Goal: Task Accomplishment & Management: Use online tool/utility

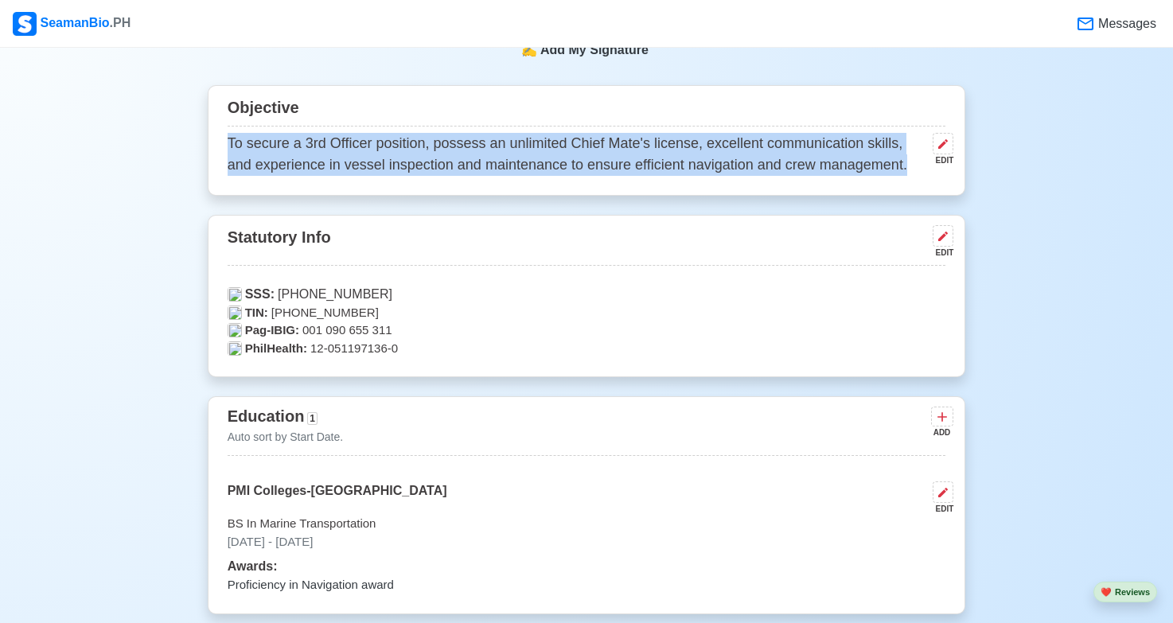
scroll to position [637, 0]
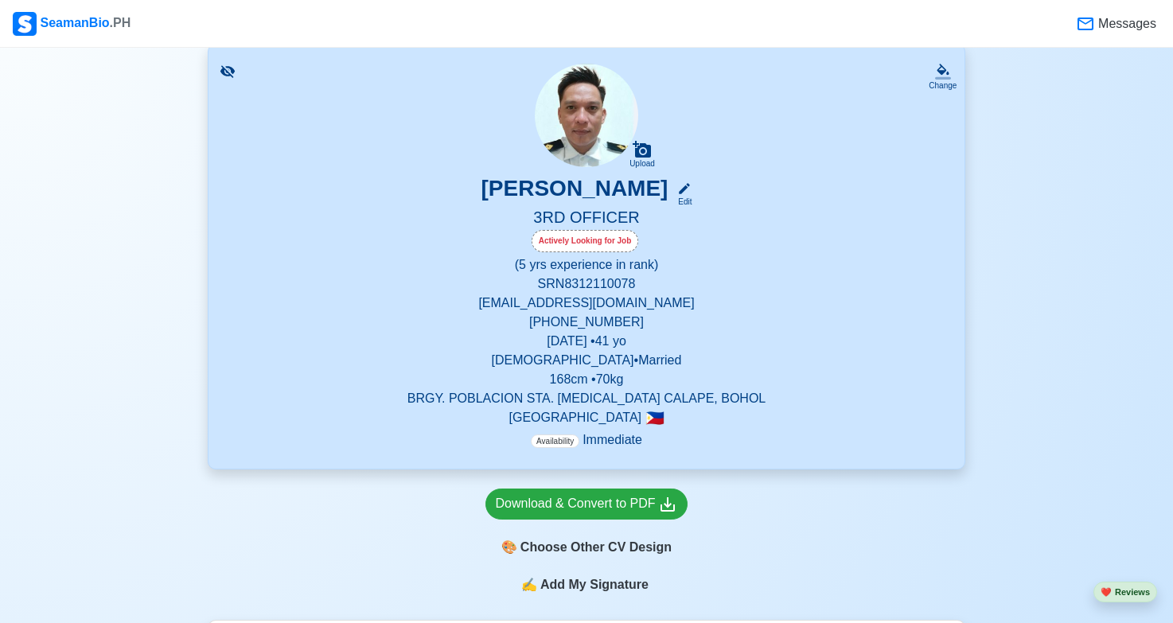
scroll to position [80, 0]
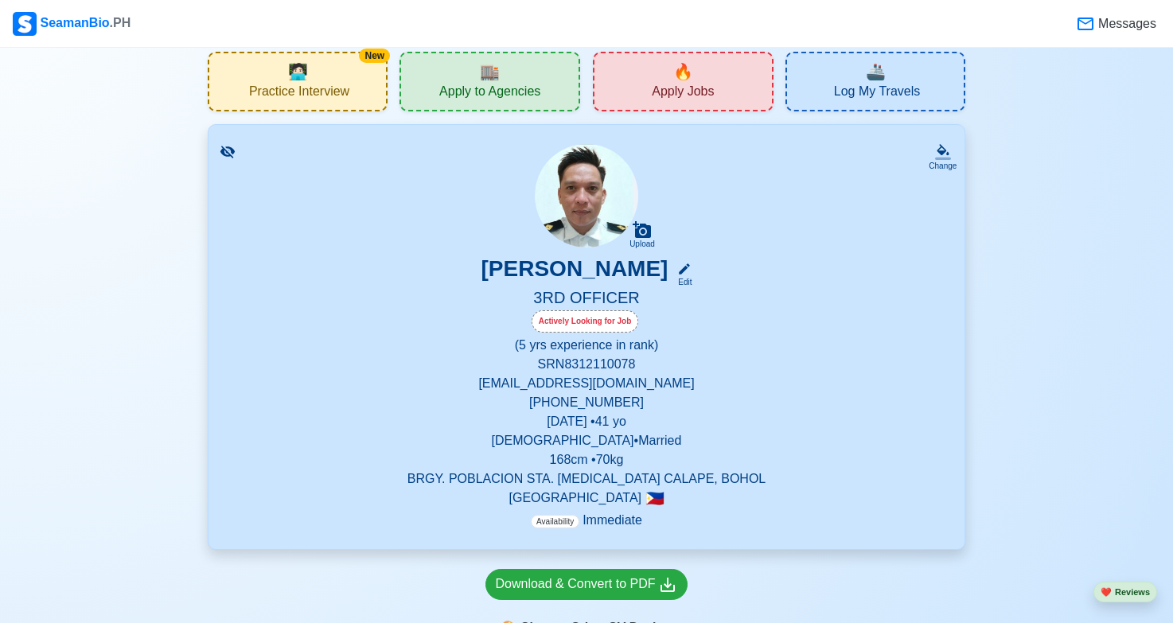
scroll to position [0, 0]
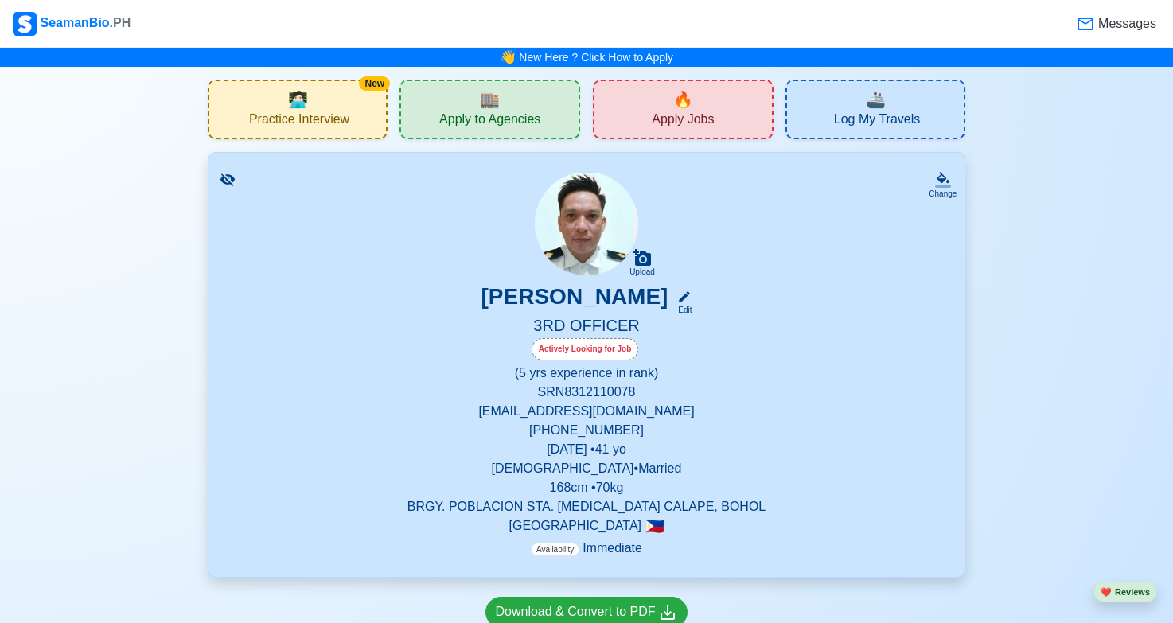
click at [898, 121] on span "Log My Travels" at bounding box center [877, 121] width 86 height 20
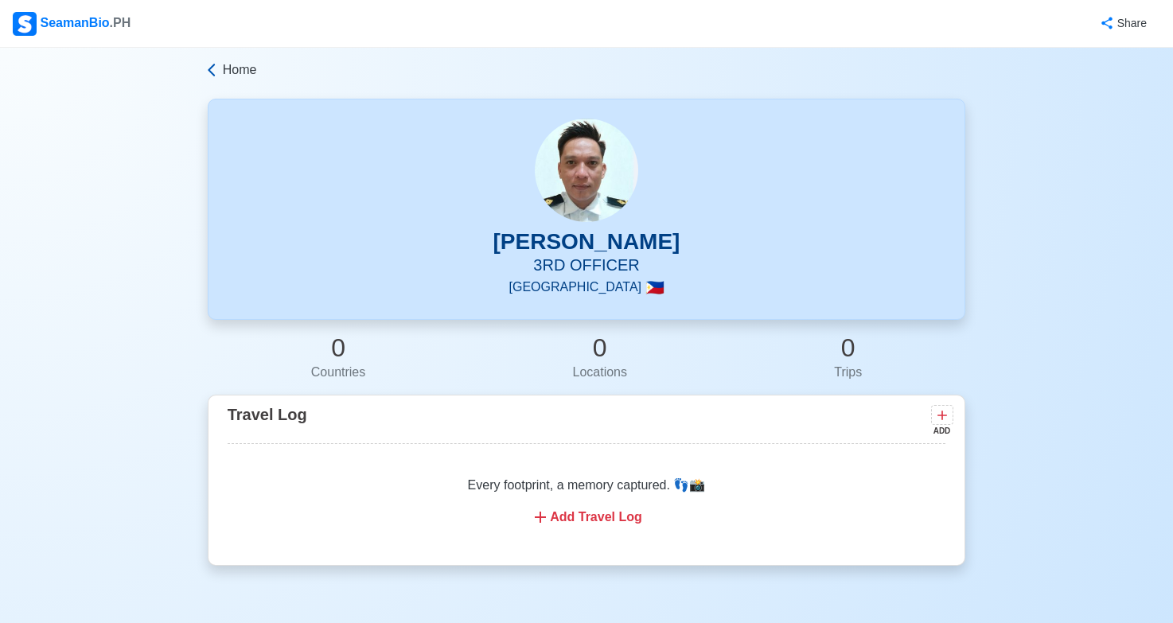
click at [236, 72] on span "Home" at bounding box center [240, 69] width 34 height 19
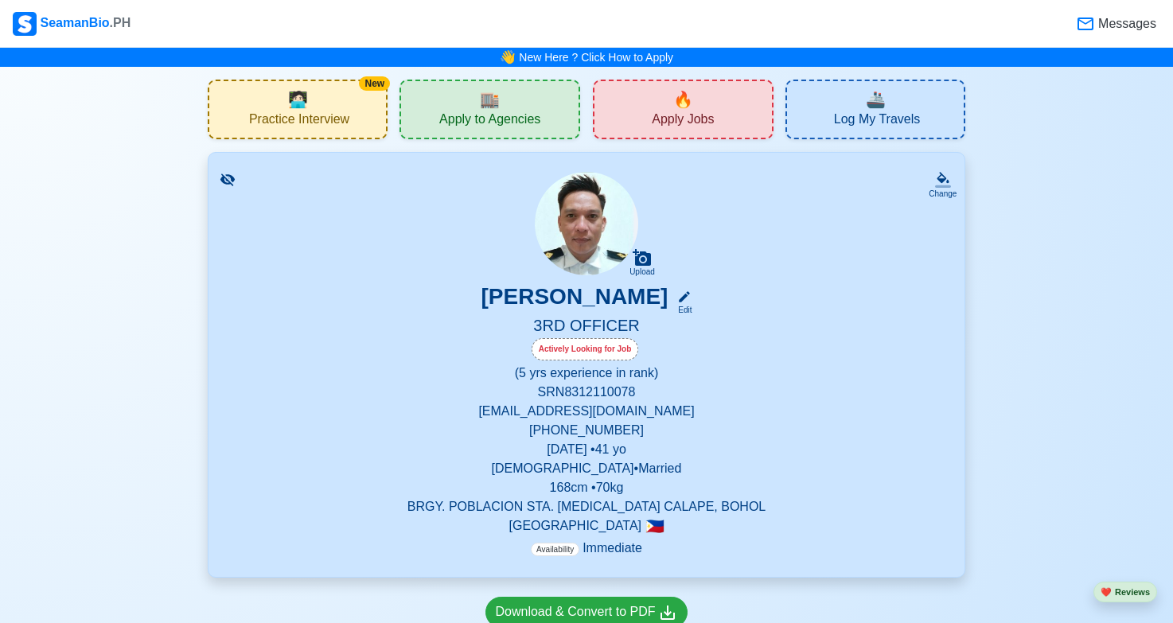
click at [684, 118] on span "Apply Jobs" at bounding box center [683, 121] width 62 height 20
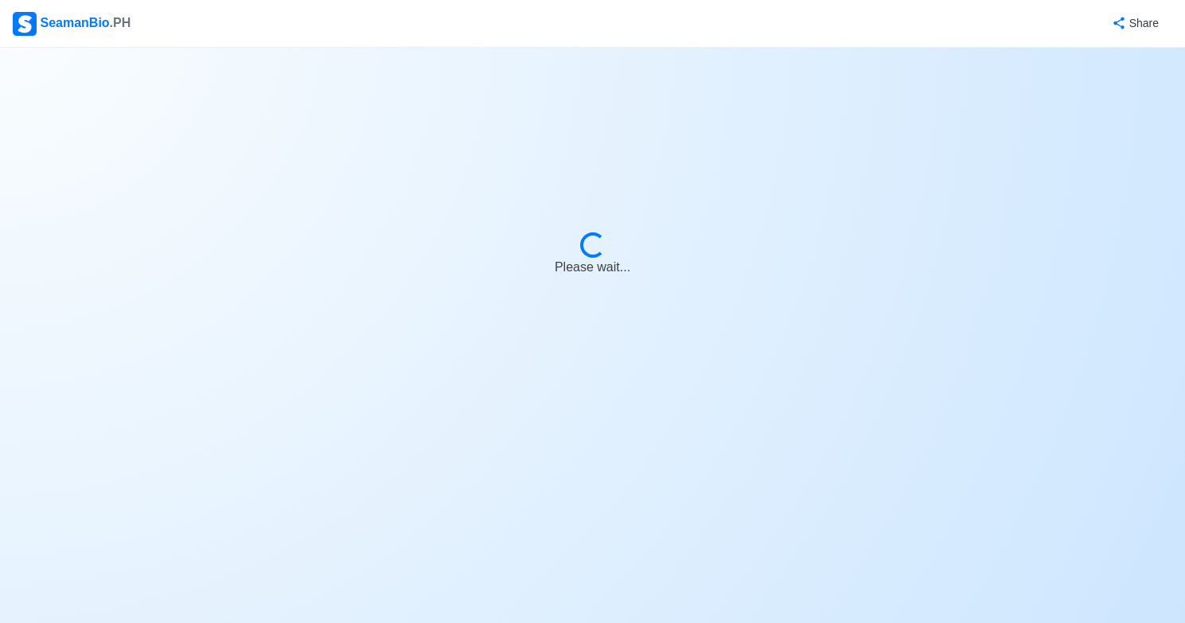
select select "3rd Officer"
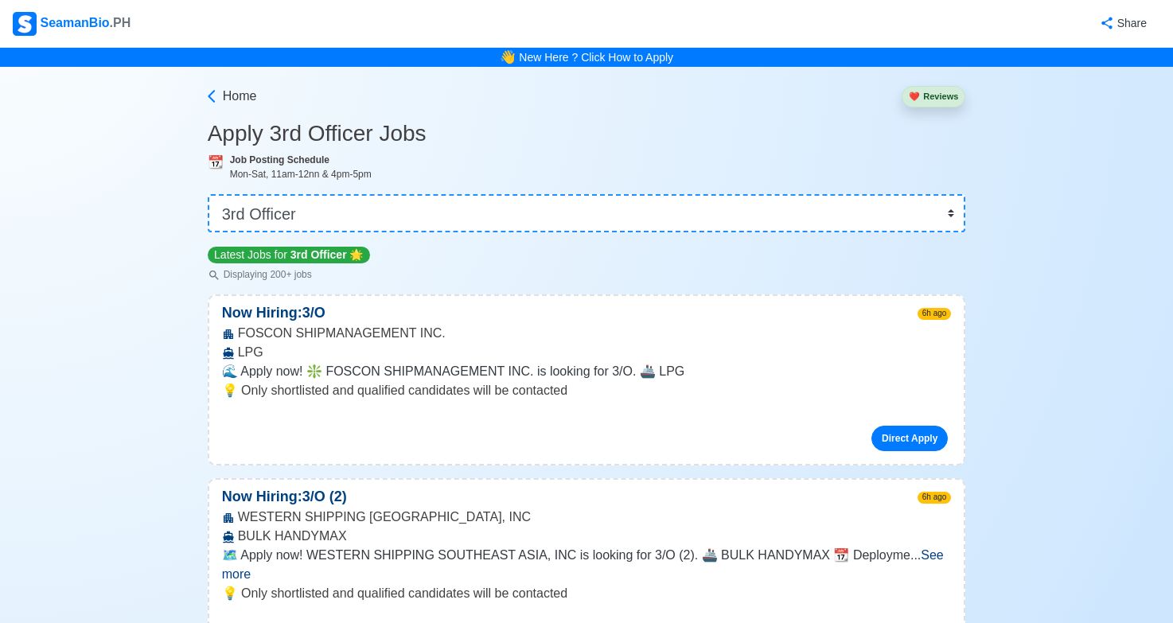
click at [64, 18] on div "SeamanBio .PH" at bounding box center [72, 24] width 118 height 24
